Goal: Transaction & Acquisition: Subscribe to service/newsletter

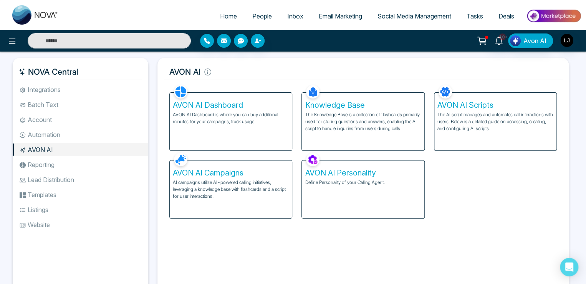
click at [38, 136] on li "Automation" at bounding box center [81, 134] width 136 height 13
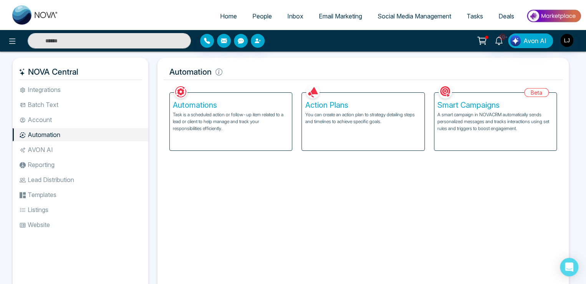
scroll to position [31, 0]
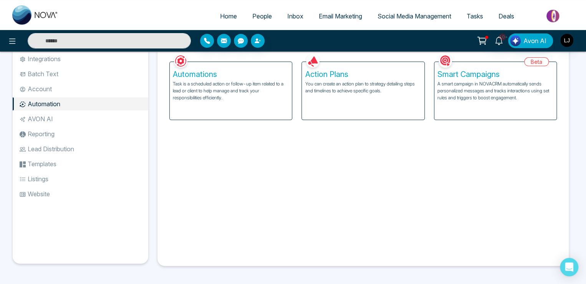
click at [48, 196] on li "Website" at bounding box center [81, 193] width 136 height 13
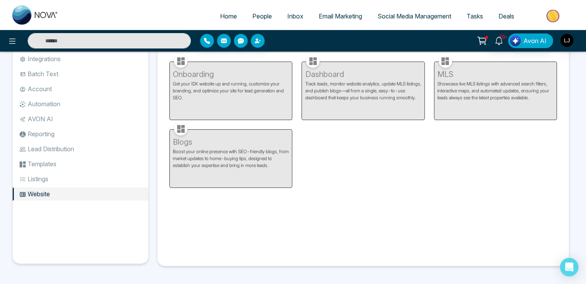
click at [48, 176] on li "Listings" at bounding box center [81, 178] width 136 height 13
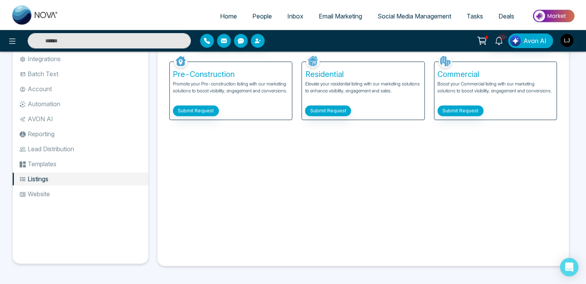
click at [51, 158] on li "Templates" at bounding box center [81, 163] width 136 height 13
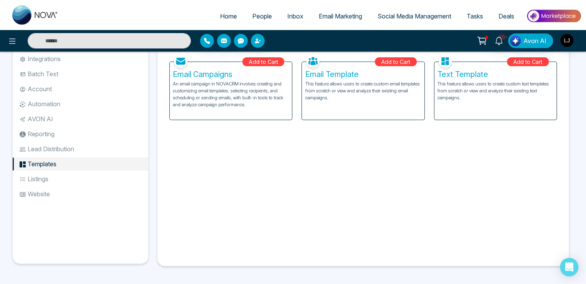
click at [53, 145] on li "Lead Distribution" at bounding box center [81, 148] width 136 height 13
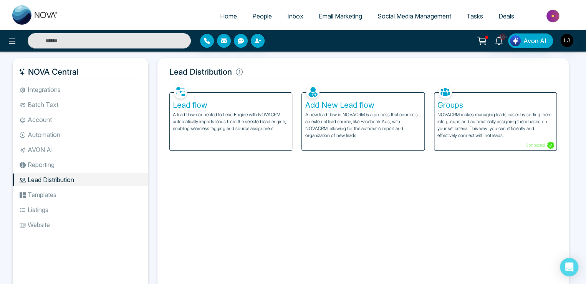
click at [54, 101] on li "Batch Text" at bounding box center [81, 104] width 136 height 13
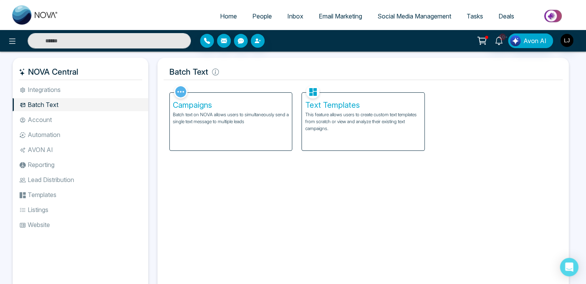
click at [52, 94] on li "Integrations" at bounding box center [81, 89] width 136 height 13
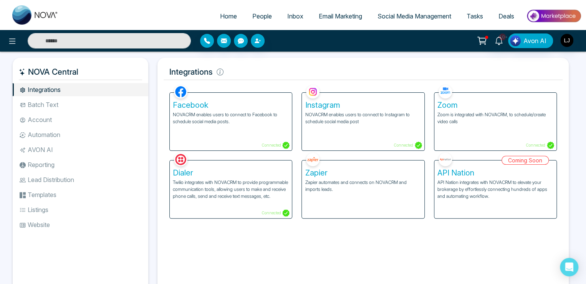
click at [235, 195] on p "Twilio integrates with NOVACRM to provide programmable communication tools, all…" at bounding box center [231, 189] width 116 height 21
click at [186, 176] on h5 "Dialer" at bounding box center [231, 172] width 116 height 9
click at [567, 40] on img "button" at bounding box center [567, 40] width 13 height 13
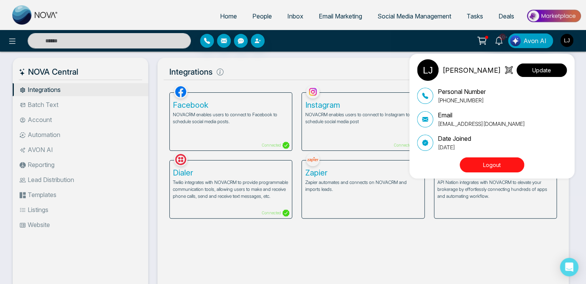
click at [533, 73] on button "Update" at bounding box center [542, 69] width 50 height 13
select select "***"
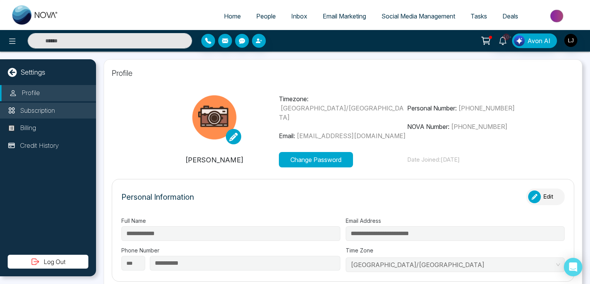
type input "**********"
click at [41, 108] on p "Subscription" at bounding box center [37, 111] width 35 height 10
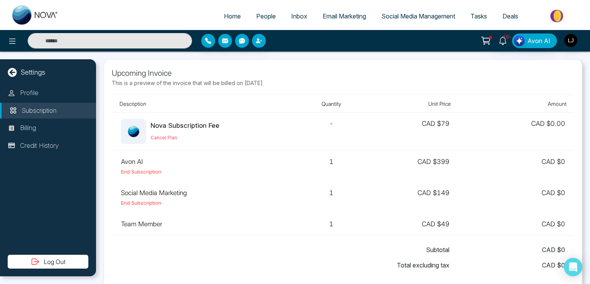
click at [488, 37] on icon at bounding box center [486, 40] width 11 height 11
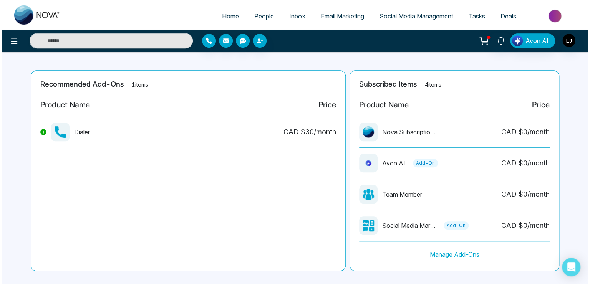
scroll to position [175, 0]
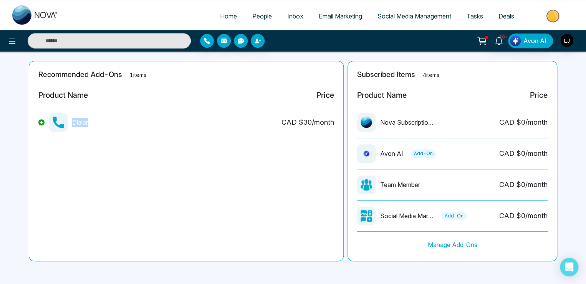
drag, startPoint x: 74, startPoint y: 123, endPoint x: 90, endPoint y: 122, distance: 16.5
click at [90, 122] on div "Dialer CAD $ 30 /month" at bounding box center [186, 125] width 296 height 25
click at [9, 41] on icon at bounding box center [12, 41] width 9 height 9
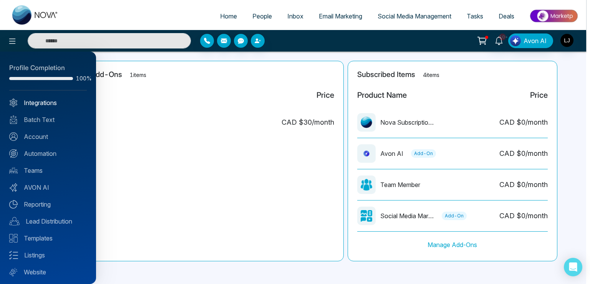
click at [42, 104] on link "Integrations" at bounding box center [48, 102] width 78 height 9
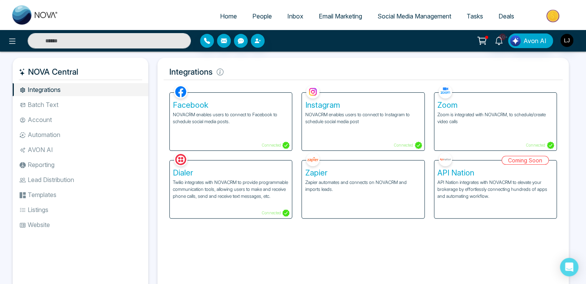
click at [208, 186] on p "Twilio integrates with NOVACRM to provide programmable communication tools, all…" at bounding box center [231, 189] width 116 height 21
click at [49, 89] on li "Integrations" at bounding box center [81, 89] width 136 height 13
click at [240, 188] on p "Twilio integrates with NOVACRM to provide programmable communication tools, all…" at bounding box center [231, 189] width 116 height 21
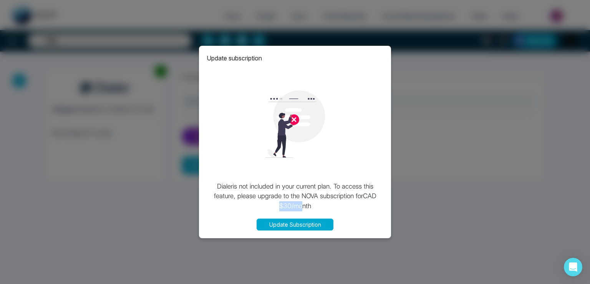
drag, startPoint x: 278, startPoint y: 206, endPoint x: 303, endPoint y: 203, distance: 25.5
click at [303, 203] on p "[PERSON_NAME] is not included in your current plan. To access this feature, ple…" at bounding box center [295, 196] width 177 height 30
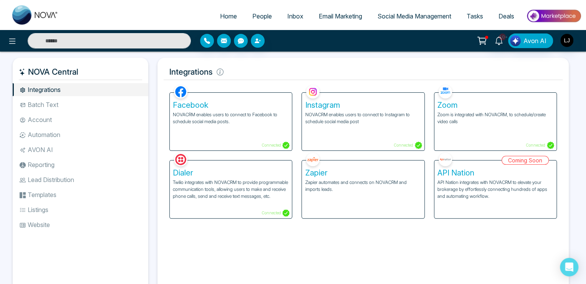
click at [482, 40] on icon at bounding box center [482, 40] width 11 height 11
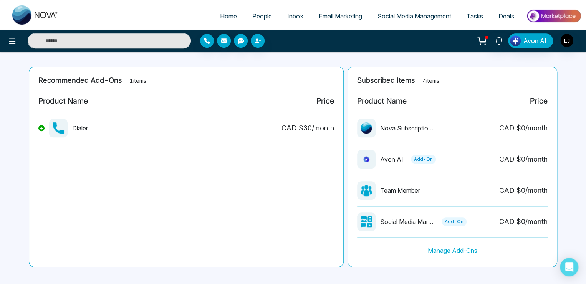
scroll to position [175, 0]
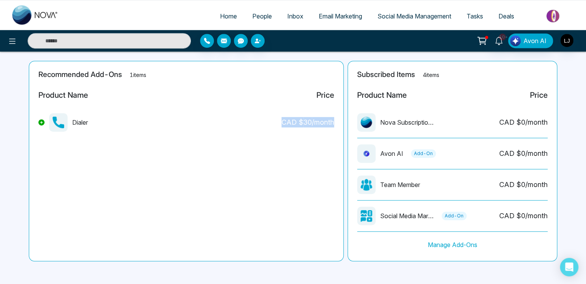
drag, startPoint x: 266, startPoint y: 121, endPoint x: 334, endPoint y: 122, distance: 67.6
click at [334, 122] on div "Recommended Add-Ons 1 items Product Name Price Dialer CAD $ 30 /month" at bounding box center [186, 161] width 315 height 200
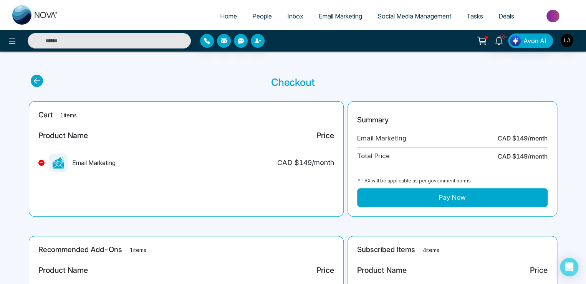
scroll to position [0, 0]
click at [562, 39] on img "button" at bounding box center [567, 40] width 13 height 13
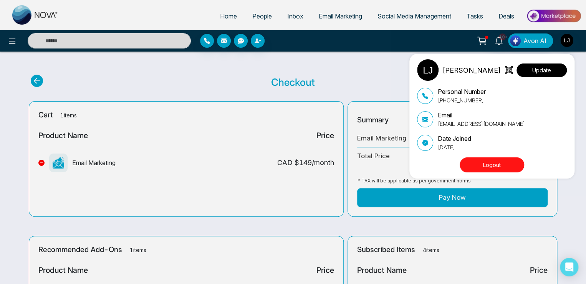
click at [558, 65] on button "Update" at bounding box center [542, 69] width 50 height 13
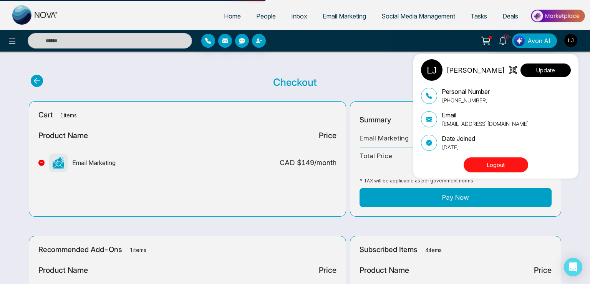
select select "***"
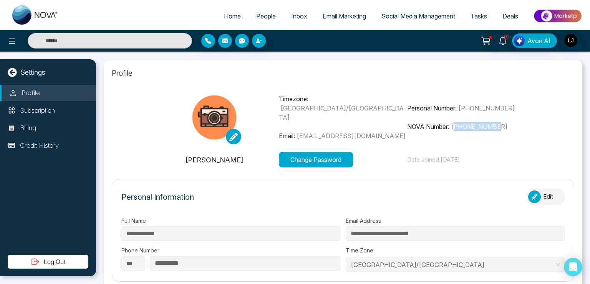
drag, startPoint x: 455, startPoint y: 128, endPoint x: 507, endPoint y: 134, distance: 52.3
click at [507, 134] on div "Timezone: [GEOGRAPHIC_DATA]/[GEOGRAPHIC_DATA] Email: [EMAIL_ADDRESS][DOMAIN_NAM…" at bounding box center [343, 117] width 386 height 54
type input "**********"
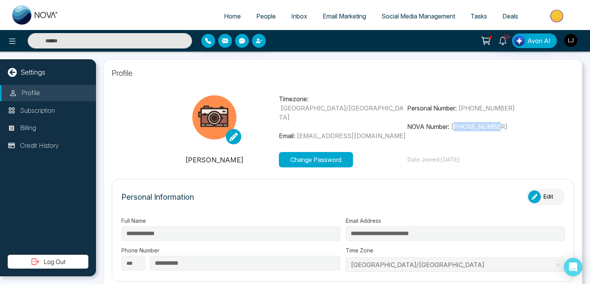
type input "**********"
click at [460, 125] on span "[PHONE_NUMBER]" at bounding box center [479, 127] width 56 height 8
click at [481, 127] on span "[PHONE_NUMBER]" at bounding box center [479, 127] width 56 height 8
click at [11, 45] on icon at bounding box center [12, 41] width 9 height 9
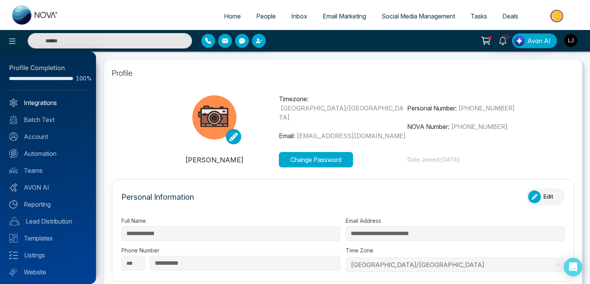
click at [37, 101] on link "Integrations" at bounding box center [48, 102] width 78 height 9
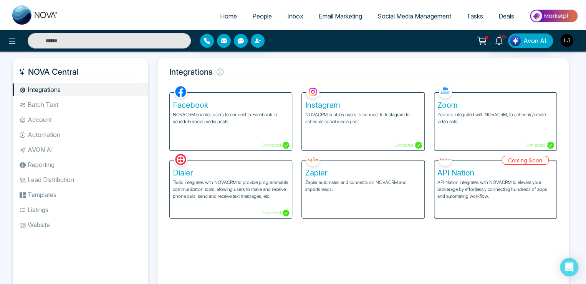
click at [207, 193] on p "Twilio integrates with NOVACRM to provide programmable communication tools, all…" at bounding box center [231, 189] width 116 height 21
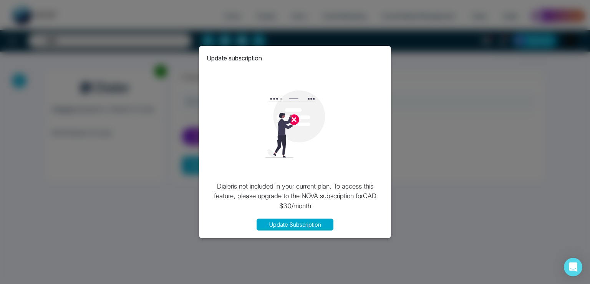
click at [383, 54] on div "Update subscription" at bounding box center [295, 57] width 177 height 9
click at [276, 222] on button "Update Subscription" at bounding box center [295, 224] width 77 height 12
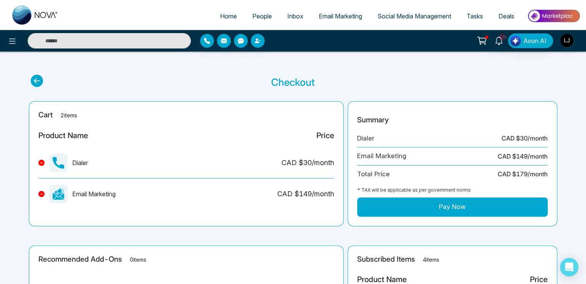
click at [40, 164] on button at bounding box center [41, 162] width 6 height 6
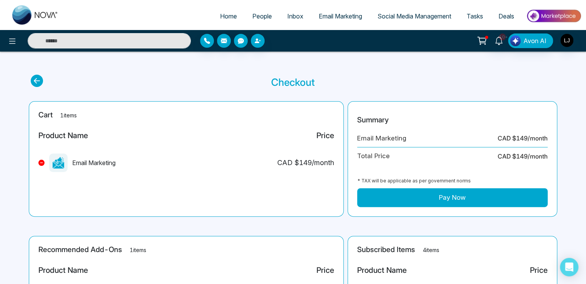
click at [42, 160] on button at bounding box center [41, 162] width 6 height 6
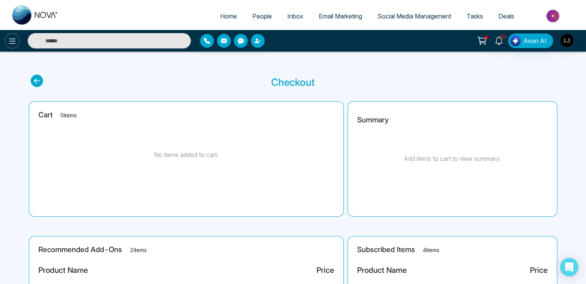
click at [12, 38] on icon at bounding box center [12, 41] width 9 height 9
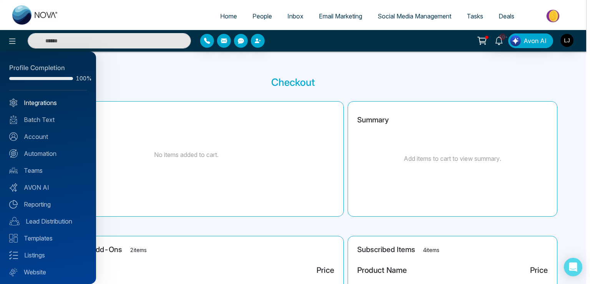
click at [29, 99] on link "Integrations" at bounding box center [48, 102] width 78 height 9
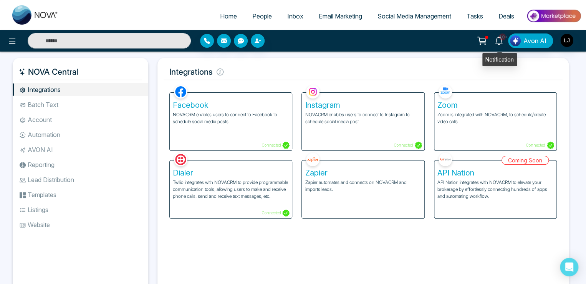
click at [485, 38] on icon at bounding box center [482, 40] width 11 height 11
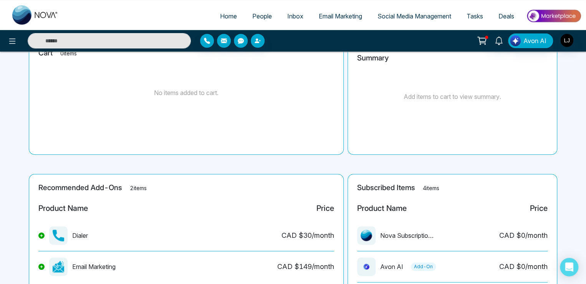
scroll to position [175, 0]
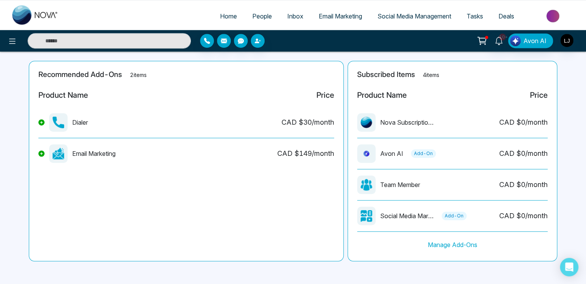
click at [39, 151] on button at bounding box center [41, 153] width 6 height 6
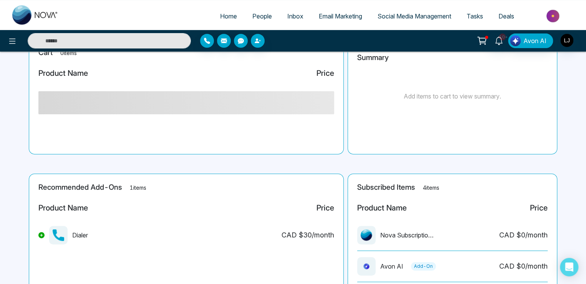
scroll to position [0, 0]
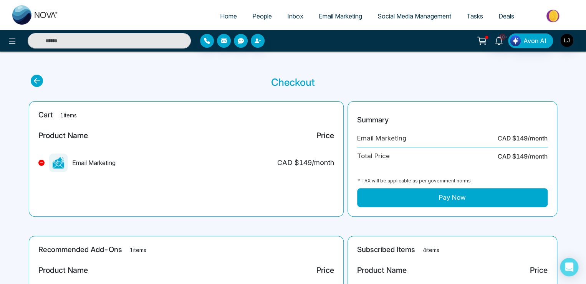
click at [433, 187] on div "* TAX will be applicable as per government norms" at bounding box center [452, 180] width 191 height 15
click at [432, 194] on button "Pay Now" at bounding box center [452, 197] width 191 height 19
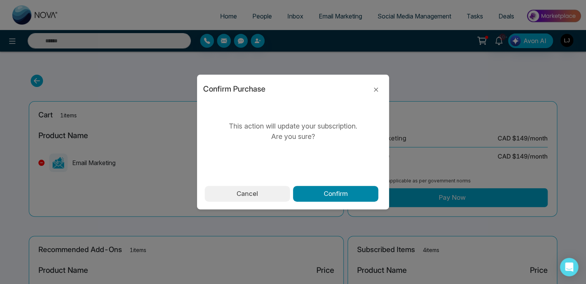
click at [332, 188] on button "Confirm" at bounding box center [335, 194] width 85 height 16
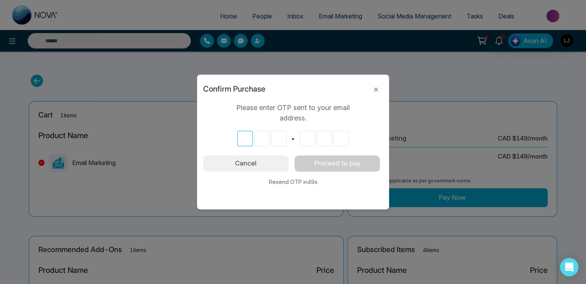
click at [246, 143] on input "text" at bounding box center [244, 138] width 15 height 15
type input "*"
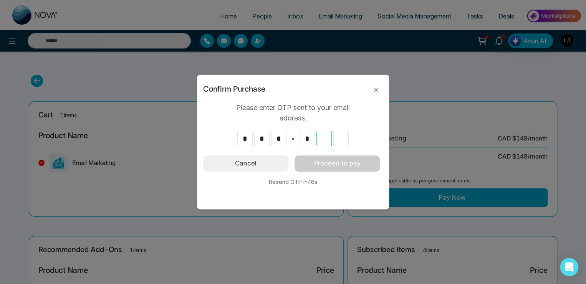
type input "*"
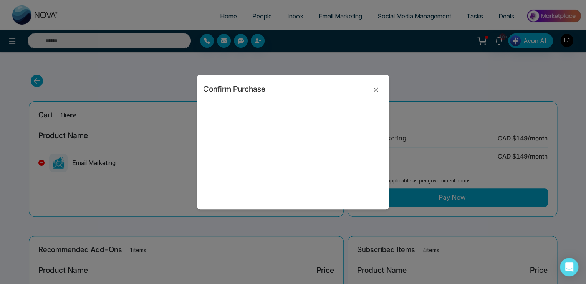
type input "*"
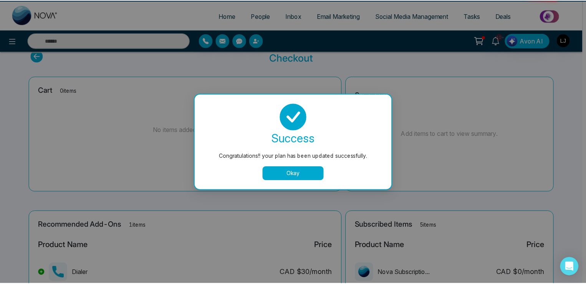
scroll to position [38, 0]
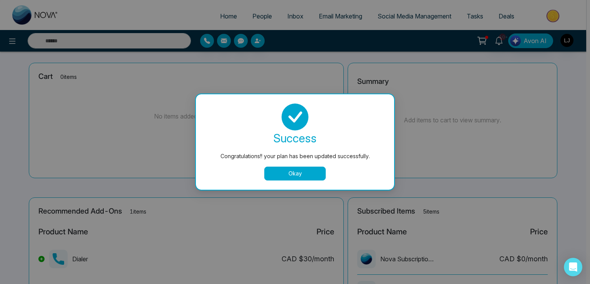
click at [298, 174] on button "Okay" at bounding box center [294, 173] width 61 height 14
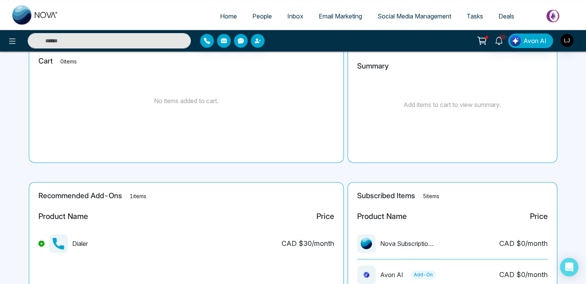
scroll to position [0, 0]
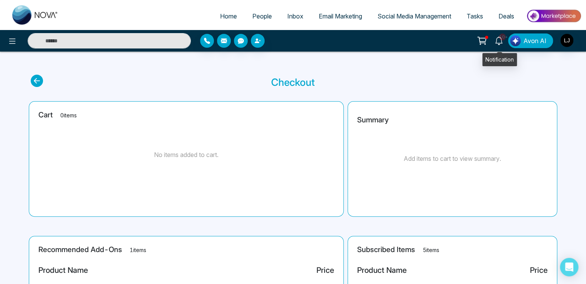
click at [500, 39] on icon at bounding box center [499, 41] width 8 height 8
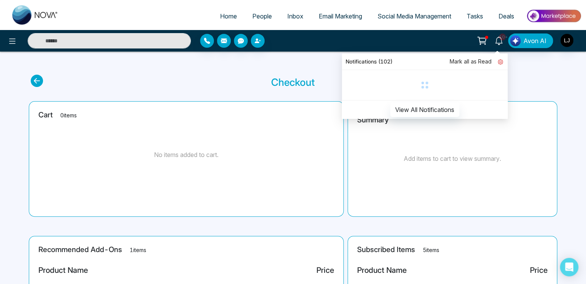
click at [503, 61] on icon at bounding box center [500, 61] width 5 height 5
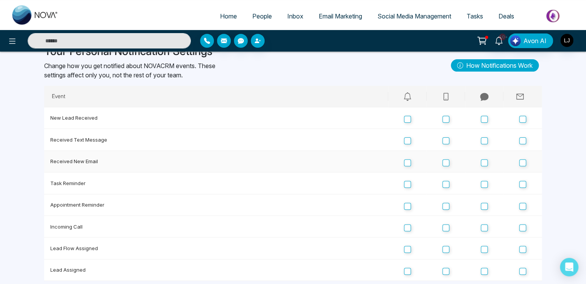
scroll to position [38, 0]
